Goal: Information Seeking & Learning: Learn about a topic

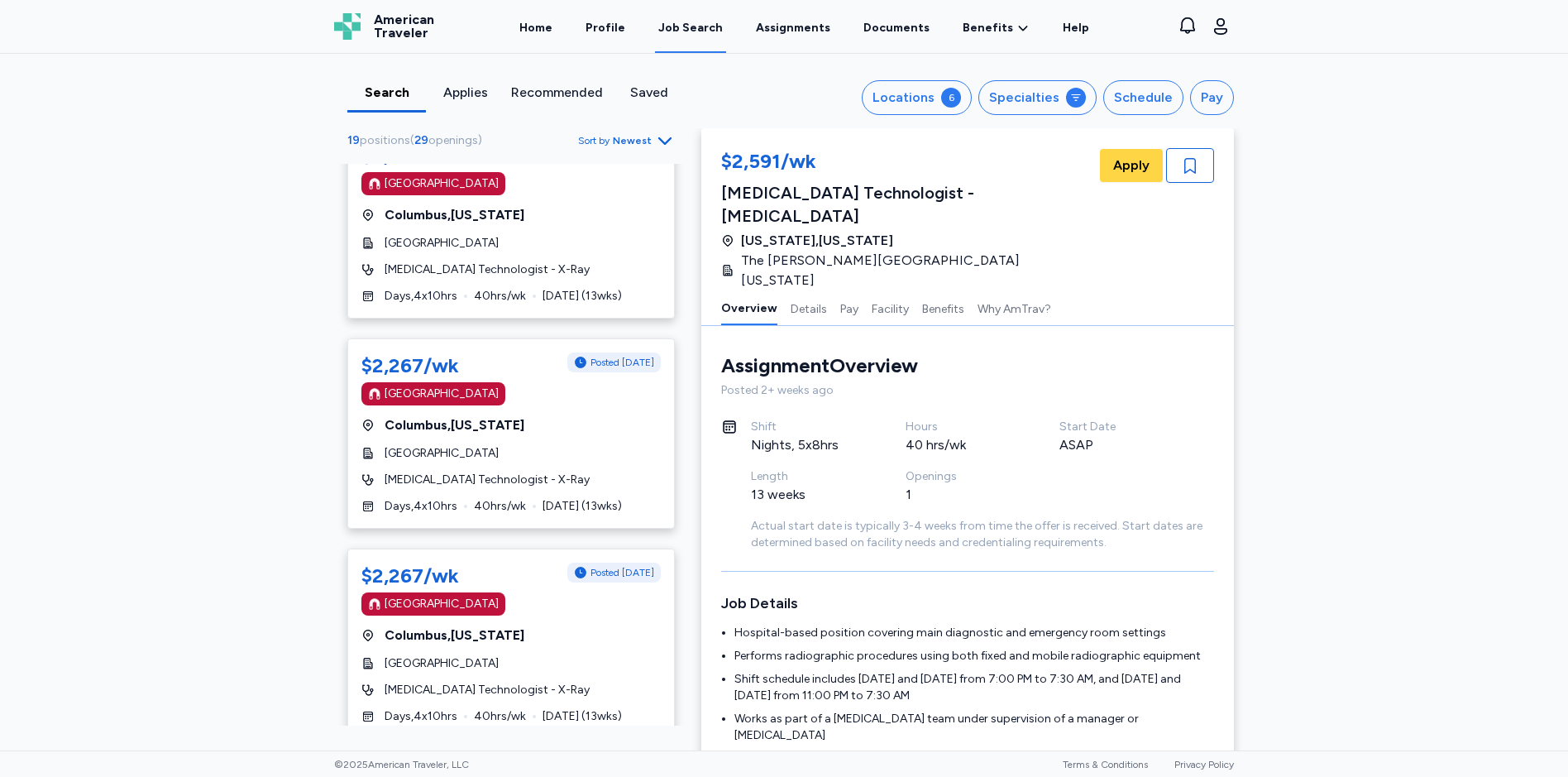
scroll to position [909, 0]
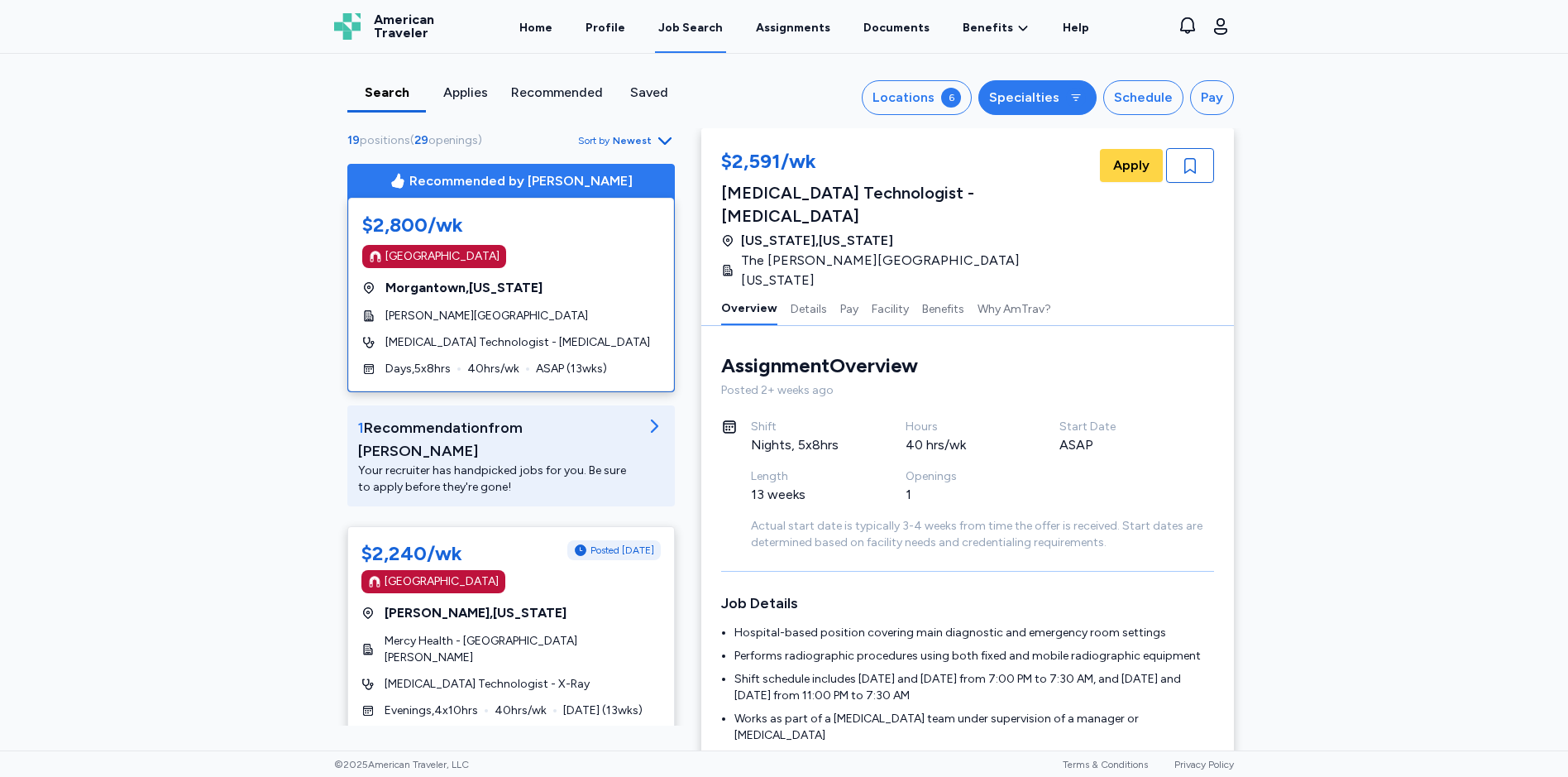
click at [1033, 99] on div "Specialties" at bounding box center [1024, 97] width 70 height 19
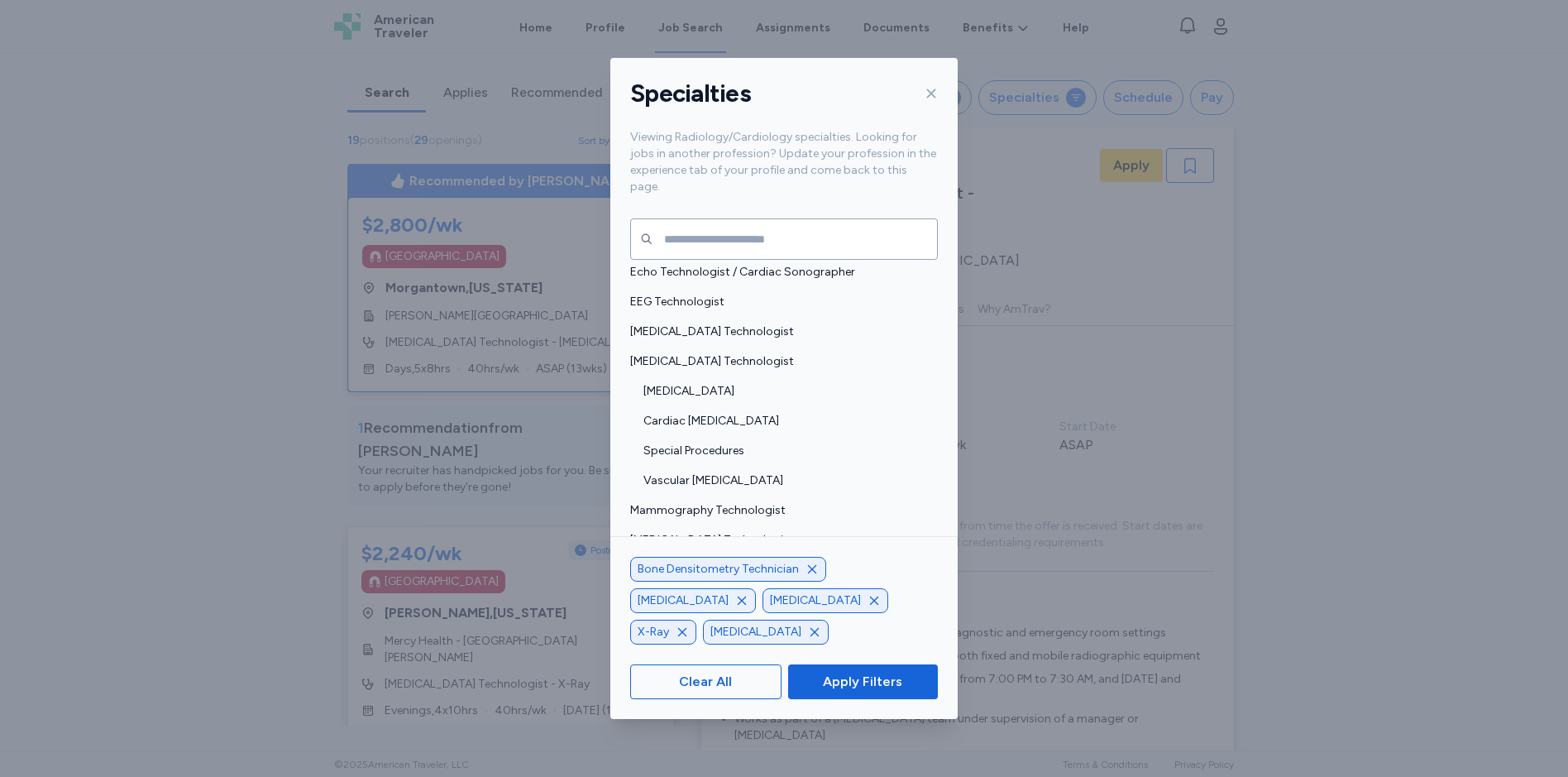
scroll to position [185, 0]
click at [704, 356] on span "Interventional Radiology Technologist" at bounding box center [780, 364] width 298 height 17
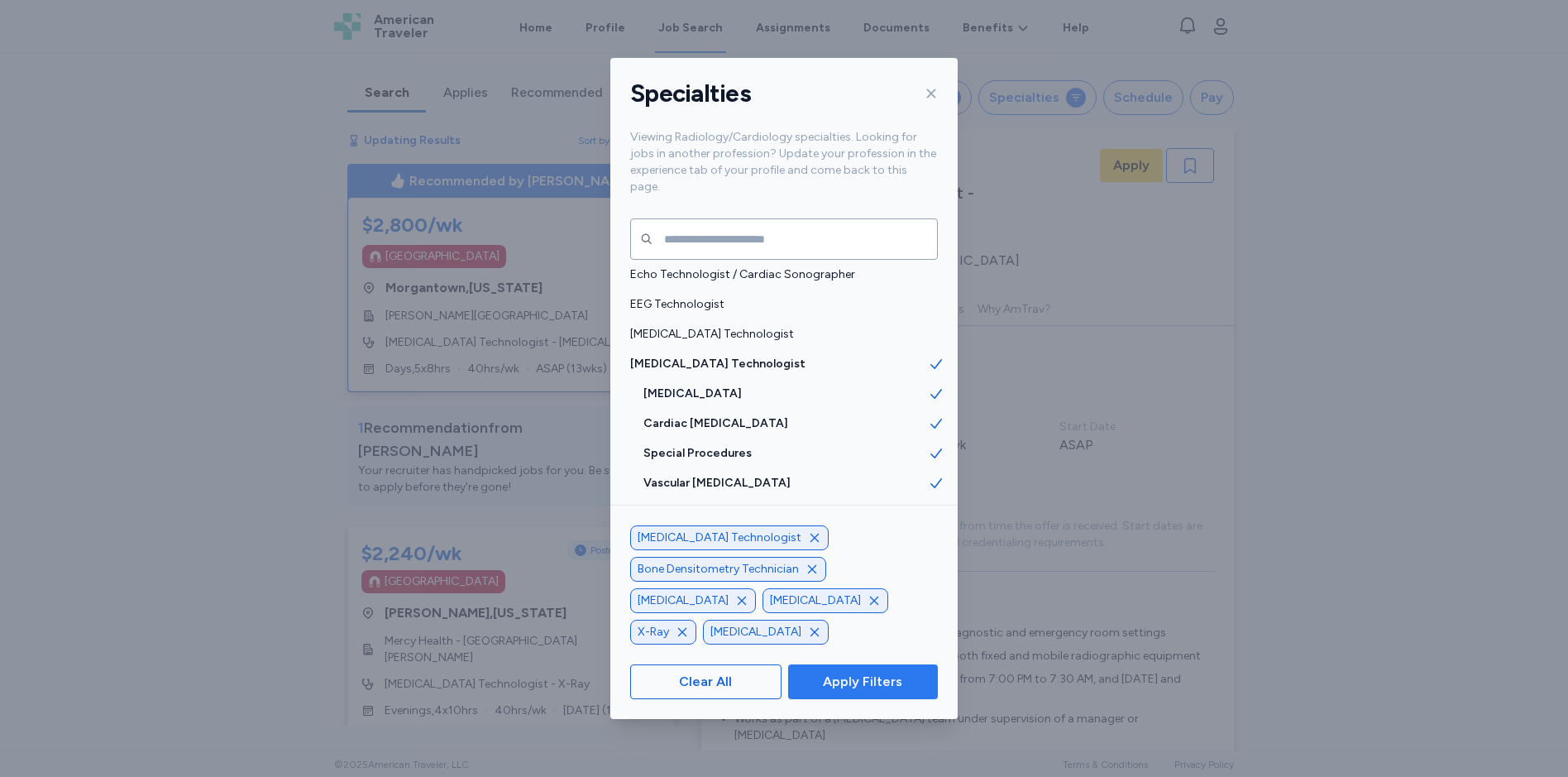
click at [837, 694] on button "Apply Filters" at bounding box center [863, 682] width 150 height 35
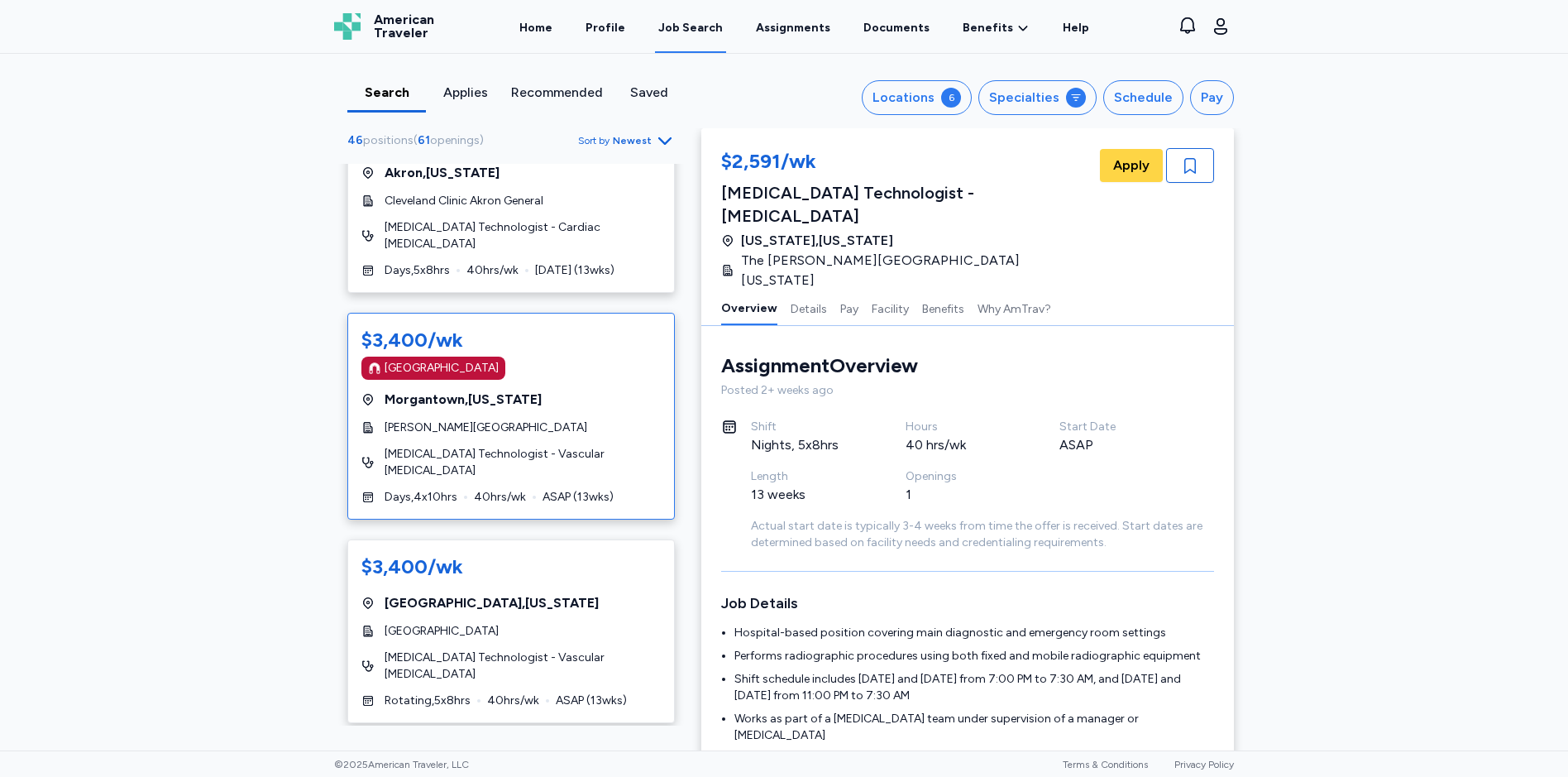
scroll to position [3888, 0]
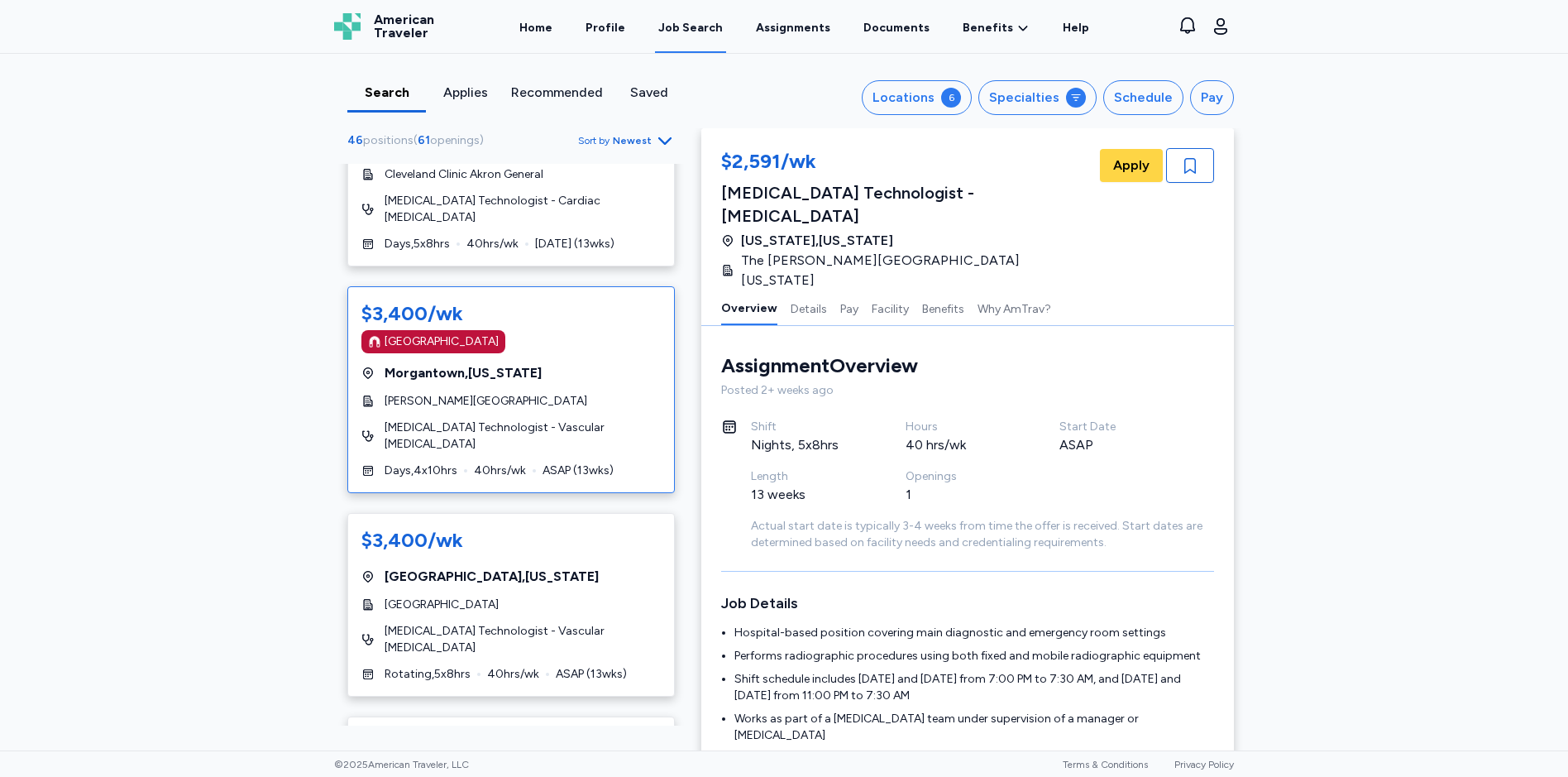
click at [606, 393] on div "[PERSON_NAME][GEOGRAPHIC_DATA]" at bounding box center [510, 401] width 299 height 17
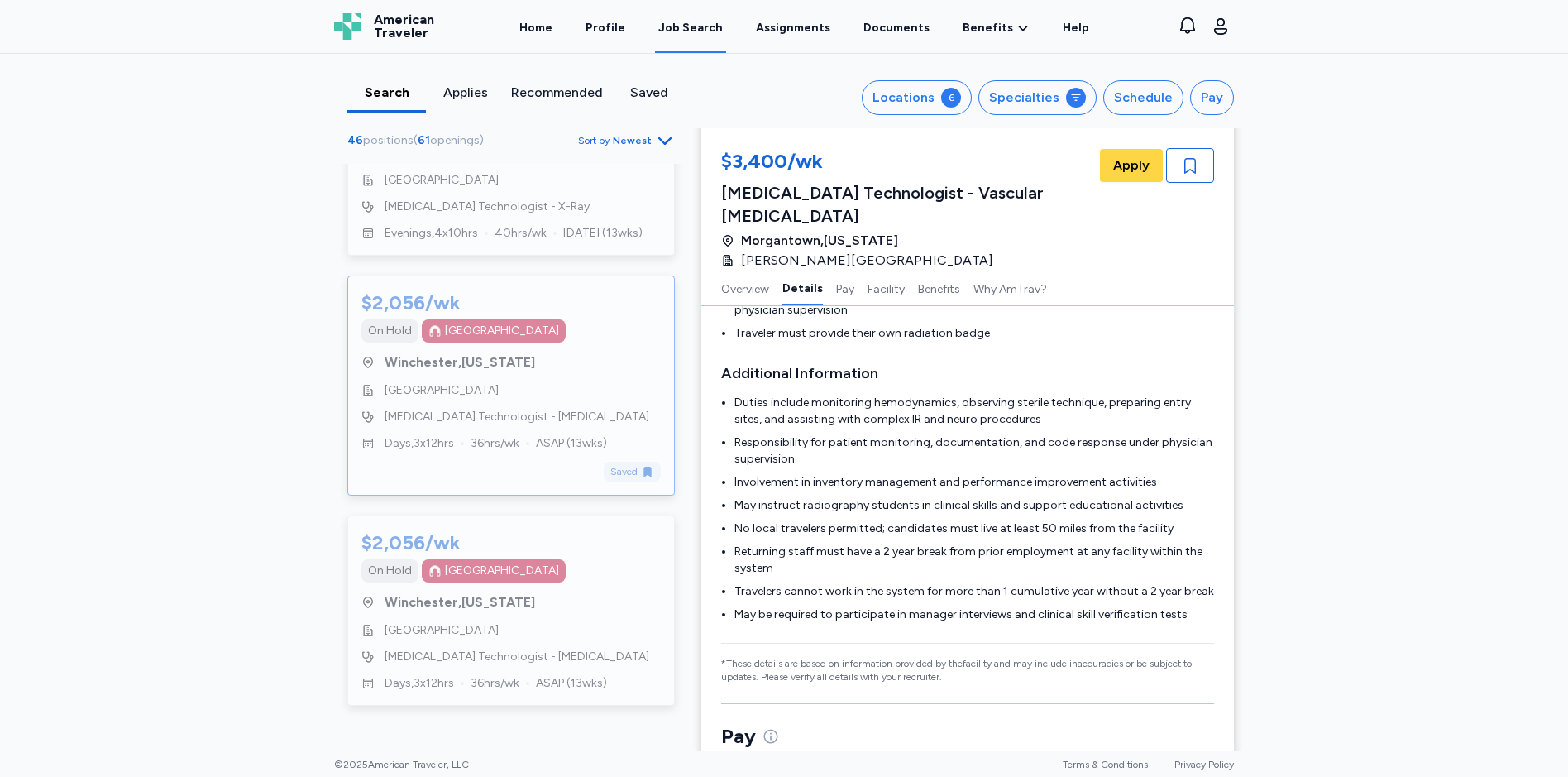
scroll to position [1018, 0]
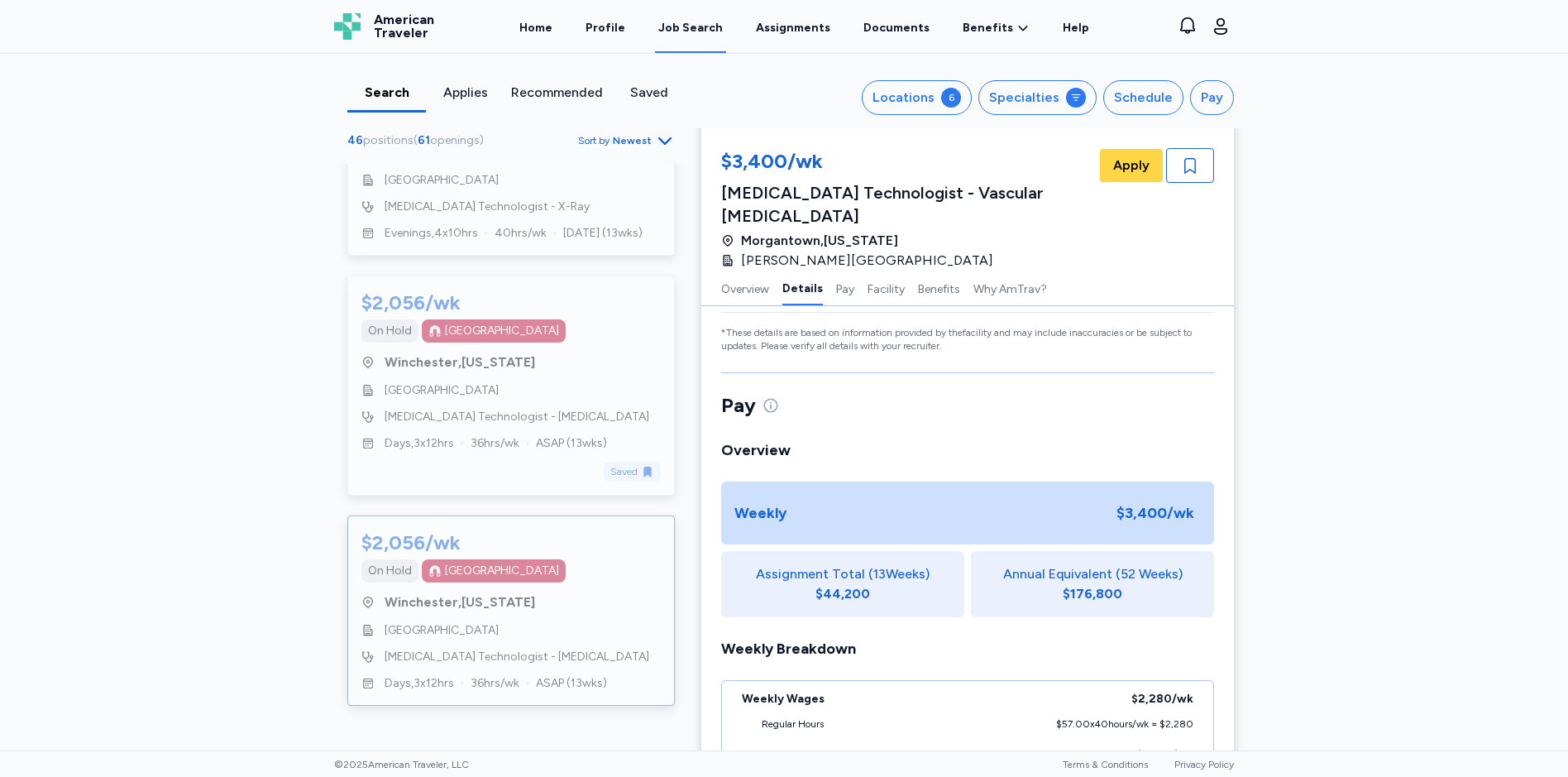
click at [538, 606] on div "Winchester , Virginia" at bounding box center [510, 602] width 299 height 19
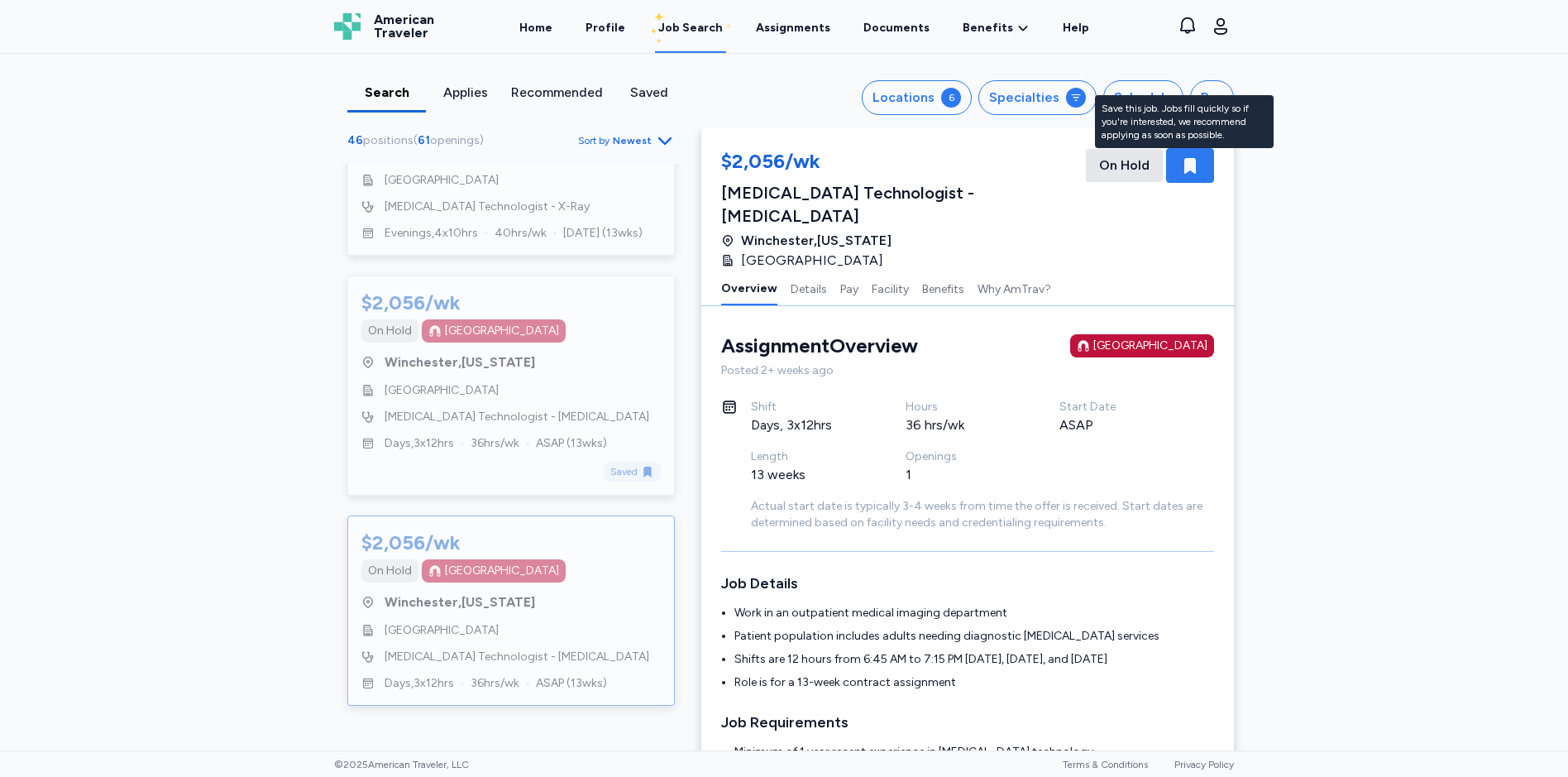
click at [1197, 166] on div "button" at bounding box center [1190, 166] width 48 height 35
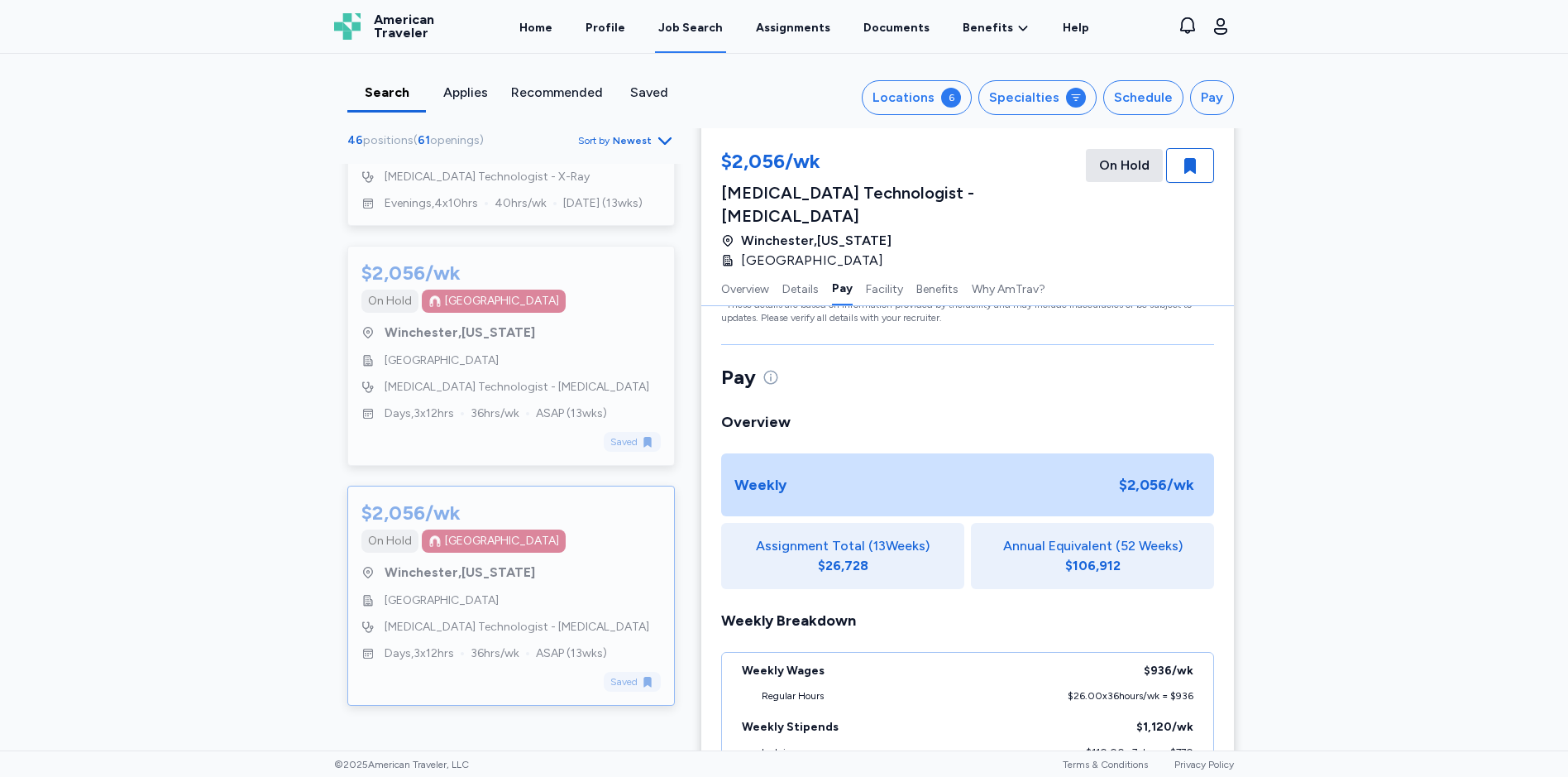
scroll to position [827, 0]
